Goal: Information Seeking & Learning: Learn about a topic

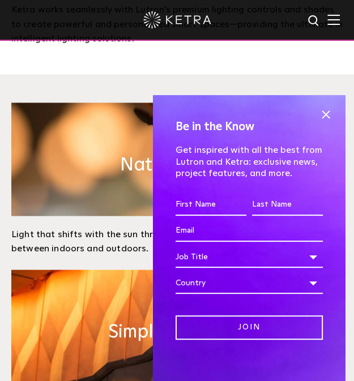
scroll to position [509, 0]
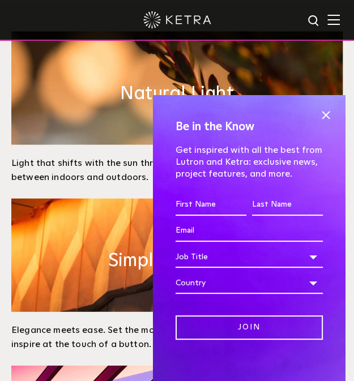
click at [317, 115] on span at bounding box center [325, 114] width 17 height 17
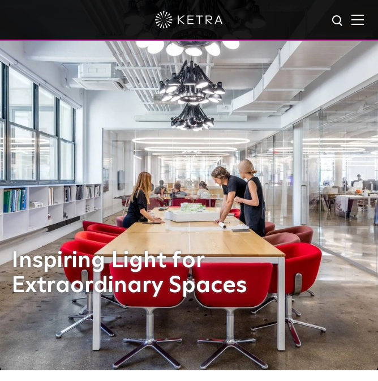
scroll to position [0, 0]
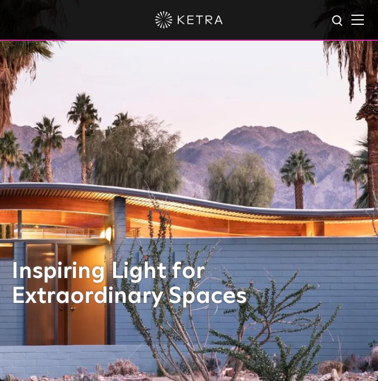
click at [353, 20] on img at bounding box center [358, 19] width 12 height 11
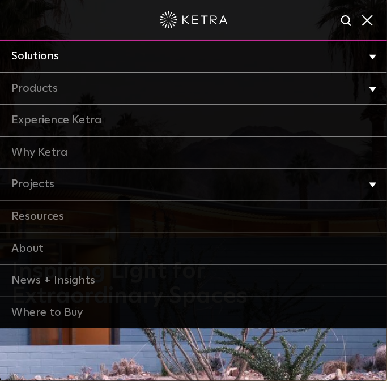
click at [353, 55] on li "Solutions Commercial Residential" at bounding box center [193, 57] width 387 height 32
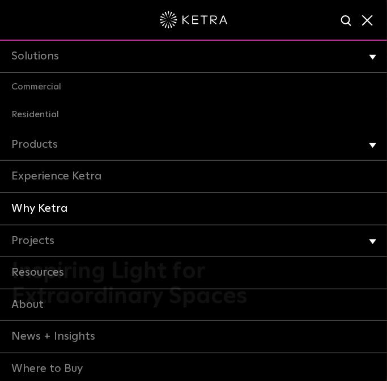
click at [57, 208] on link "Why Ketra" at bounding box center [193, 209] width 387 height 32
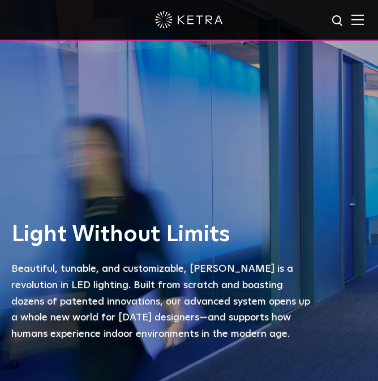
click at [207, 121] on div "Light Without Limits Beautiful, tunable, and customizable, Ketra is a revolutio…" at bounding box center [189, 190] width 378 height 381
click at [58, 21] on div at bounding box center [188, 20] width 327 height 40
click at [364, 15] on img at bounding box center [358, 19] width 12 height 11
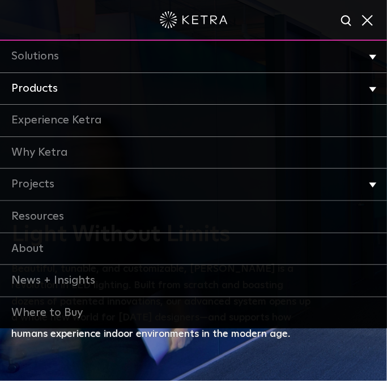
click at [88, 82] on link "Products" at bounding box center [193, 89] width 387 height 32
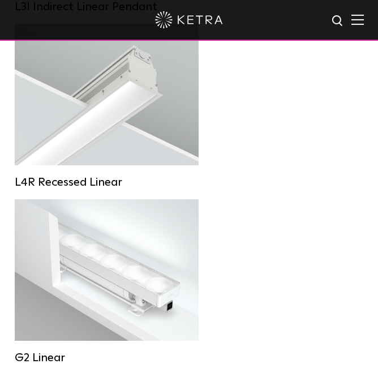
scroll to position [1132, 0]
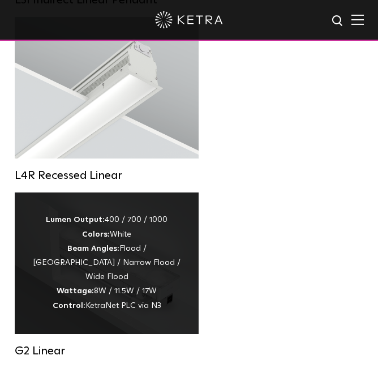
click at [158, 278] on div "Lumen Output: 400 / 700 / 1000 Colors: White Beam Angles: Flood / [GEOGRAPHIC_D…" at bounding box center [106, 263] width 161 height 100
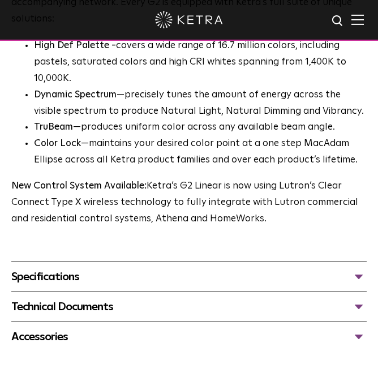
scroll to position [736, 0]
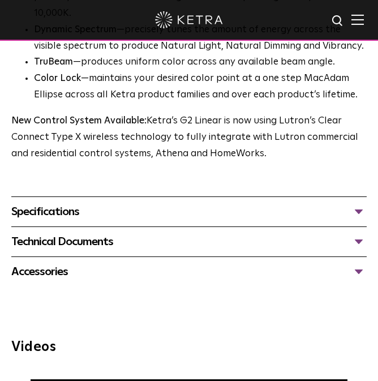
click at [158, 211] on div "Specifications" at bounding box center [188, 212] width 355 height 18
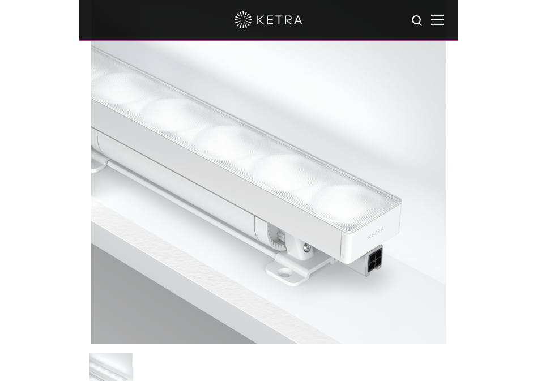
scroll to position [170, 0]
